Goal: Task Accomplishment & Management: Manage account settings

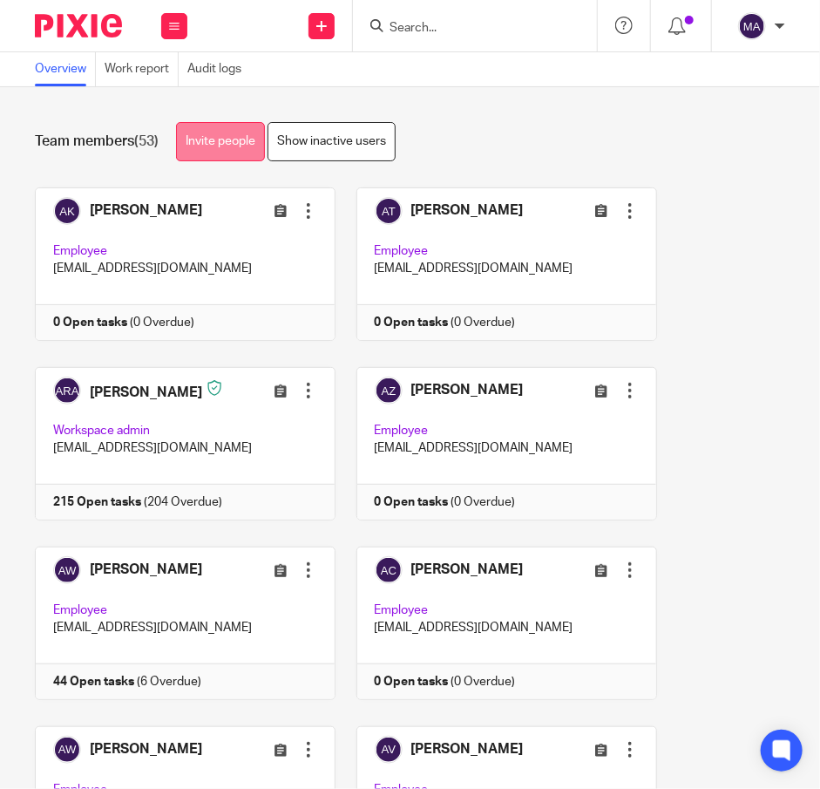
click at [213, 135] on link "Invite people" at bounding box center [220, 141] width 89 height 39
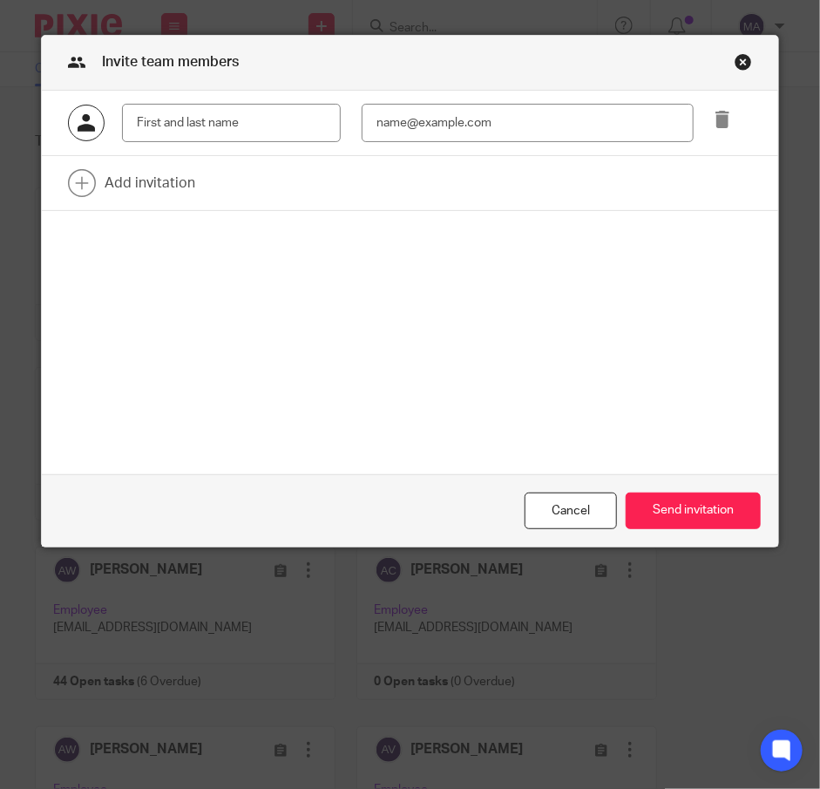
click at [214, 138] on input "text" at bounding box center [231, 123] width 219 height 39
type input "[PERSON_NAME]"
click at [402, 107] on input "email" at bounding box center [528, 123] width 332 height 39
paste input "[EMAIL_ADDRESS][DOMAIN_NAME]"
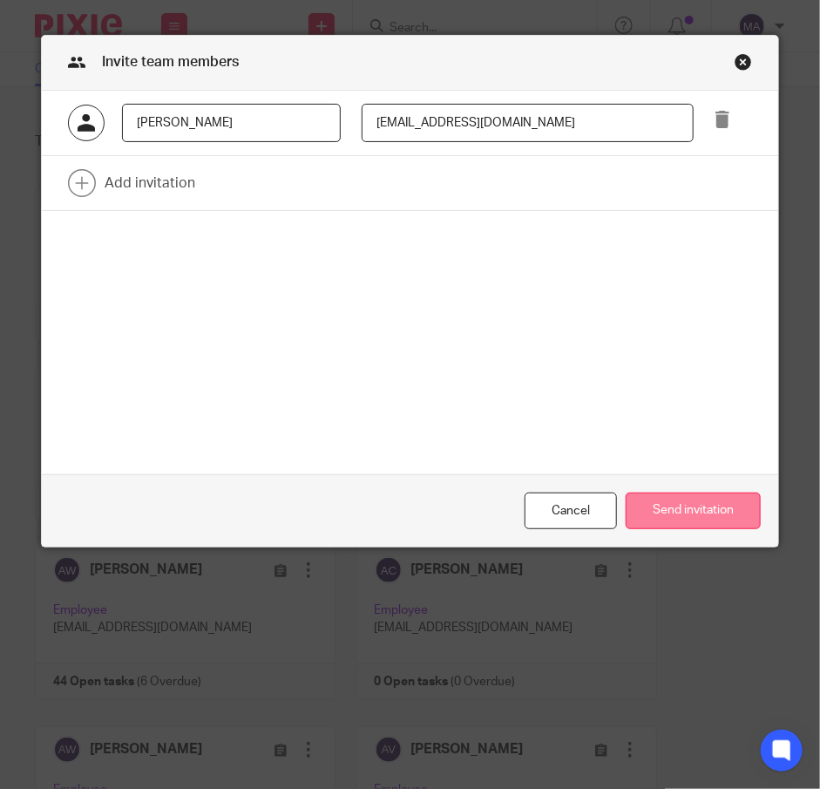
type input "lmiliotto@getexact.com"
click at [704, 513] on button "Send invitation" at bounding box center [693, 511] width 135 height 37
click at [767, 547] on nordpass-portal at bounding box center [410, 547] width 737 height 0
